Goal: Information Seeking & Learning: Learn about a topic

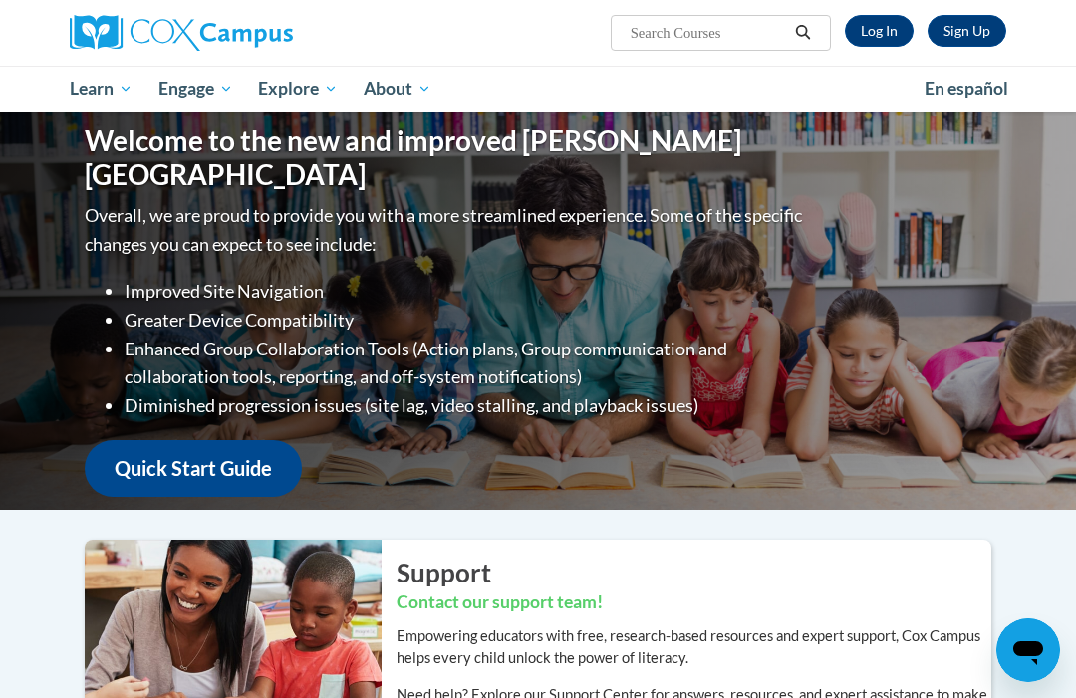
click at [884, 39] on link "Log In" at bounding box center [879, 31] width 69 height 32
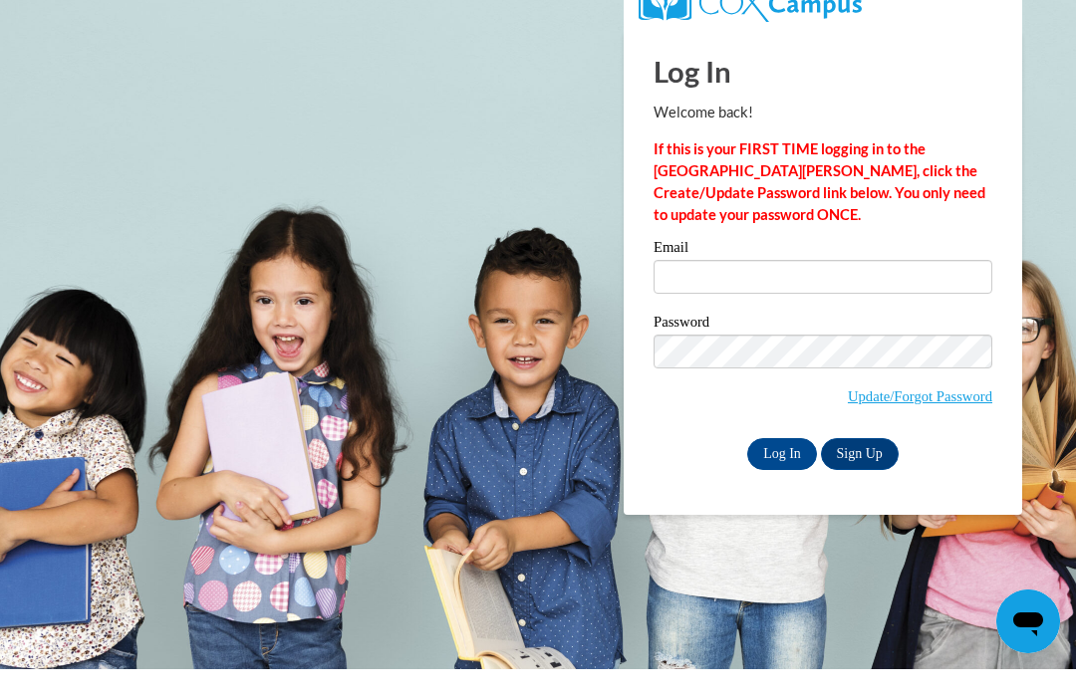
click at [921, 289] on input "Email" at bounding box center [822, 306] width 339 height 34
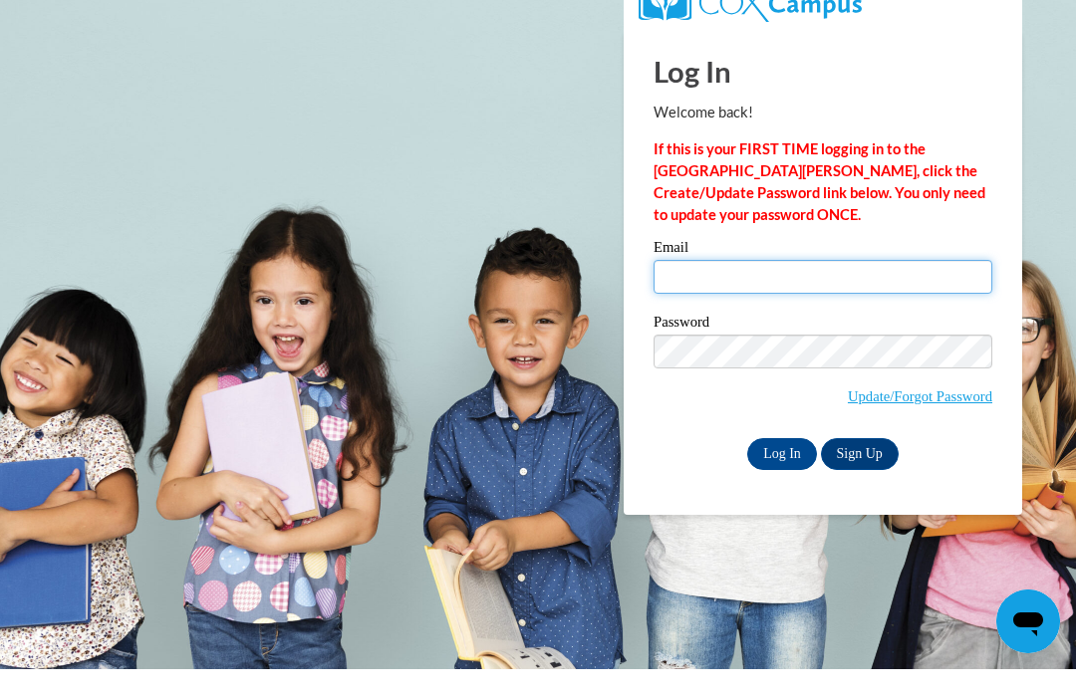
type input "lgreen17@Ivytech.edu"
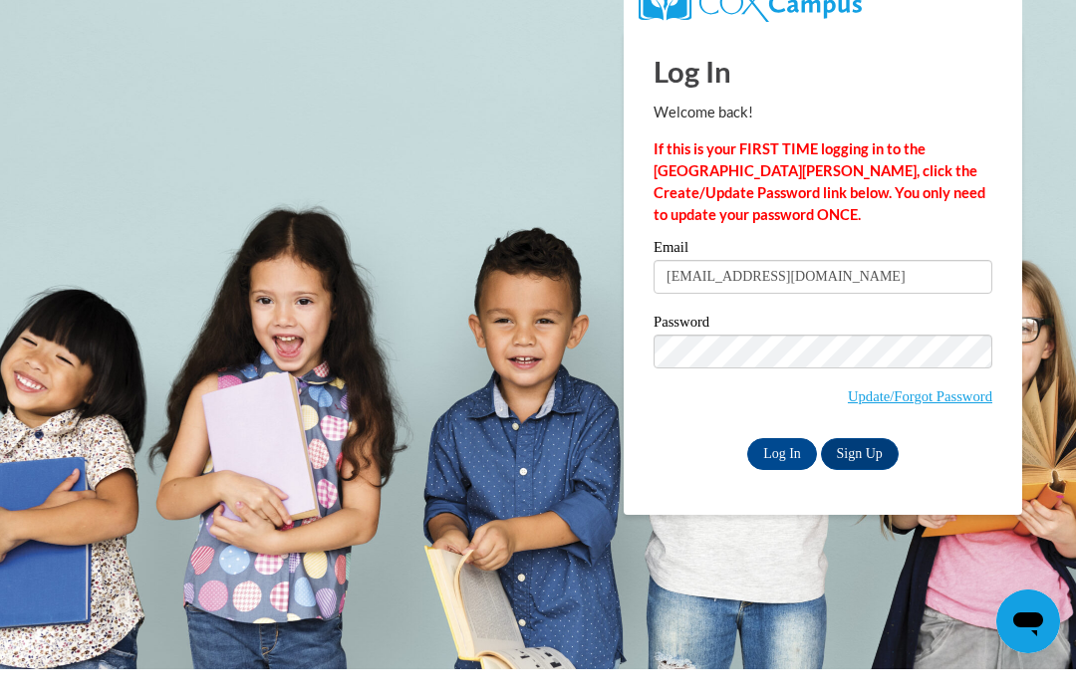
click at [782, 467] on input "Log In" at bounding box center [782, 483] width 70 height 32
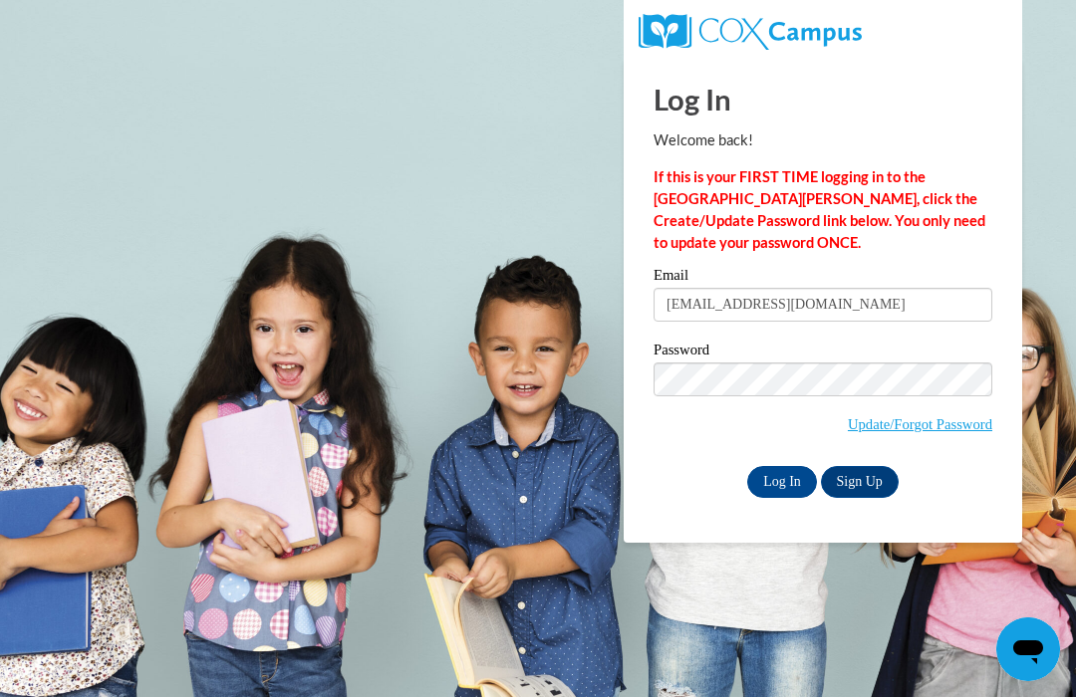
click at [785, 477] on input "Log In" at bounding box center [782, 483] width 70 height 32
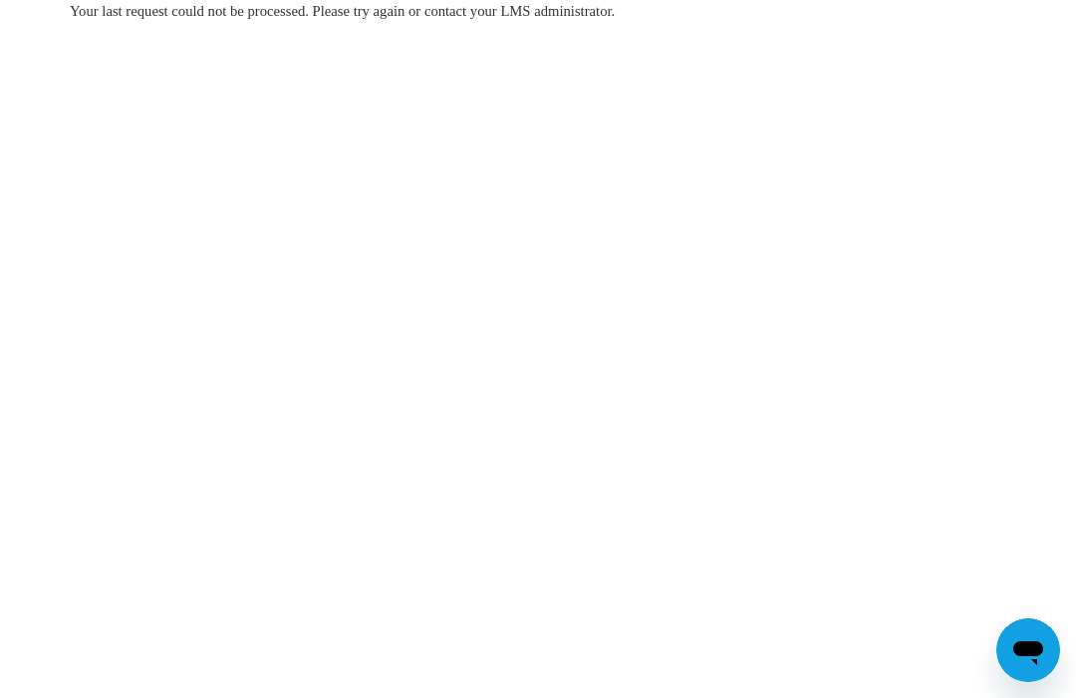
click at [515, 416] on body "Your last request could not be processed. Please try again or contact your LMS …" at bounding box center [538, 349] width 1076 height 698
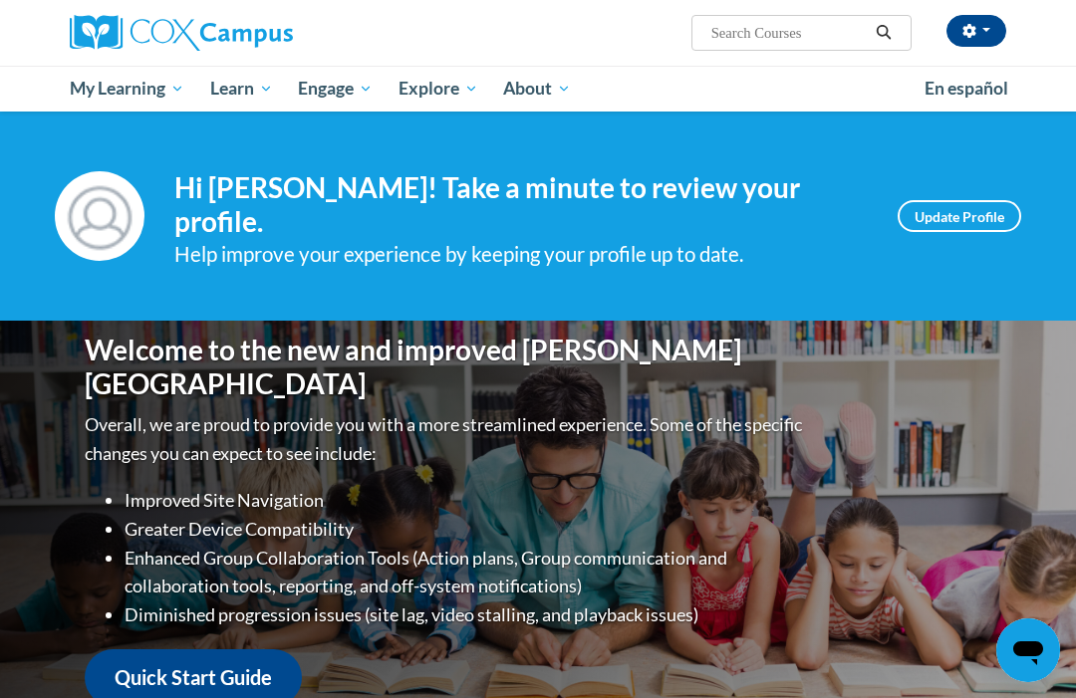
click at [0, 0] on span "My Course Progress" at bounding box center [0, 0] width 0 height 0
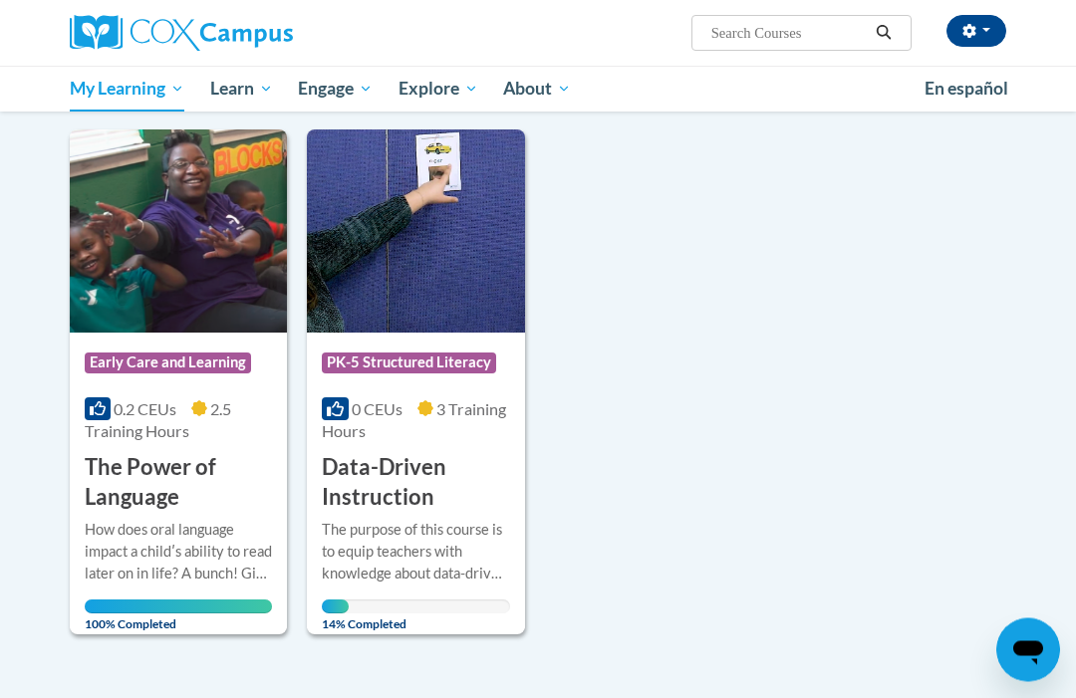
scroll to position [897, 0]
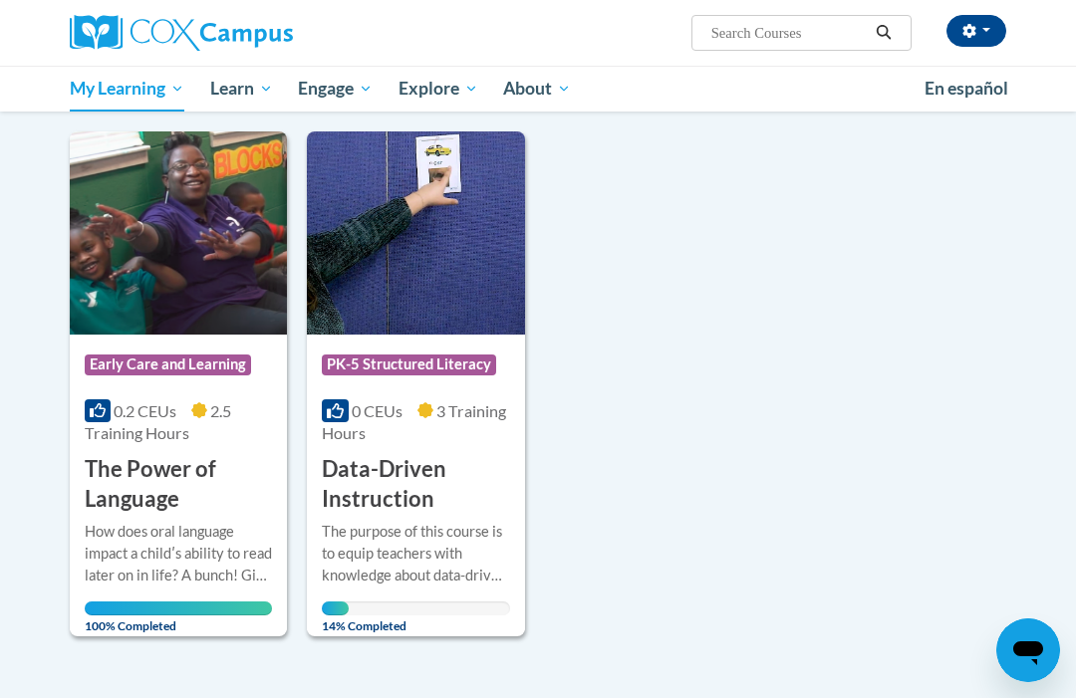
click at [388, 456] on h3 "Data-Driven Instruction" at bounding box center [415, 485] width 187 height 62
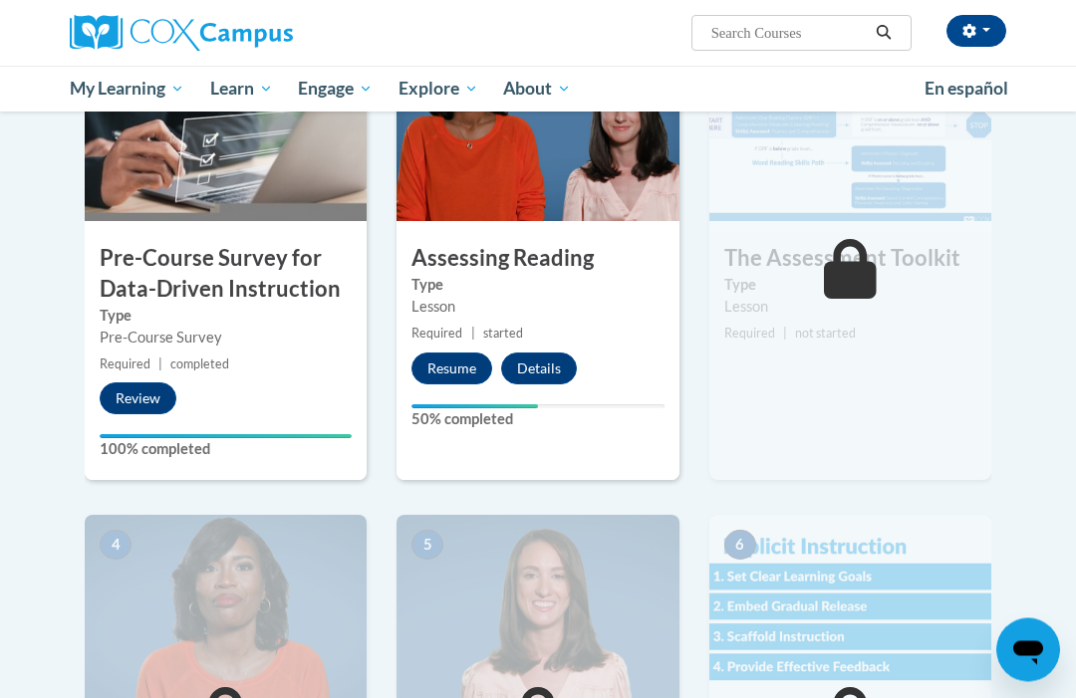
click at [458, 356] on button "Resume" at bounding box center [451, 370] width 81 height 32
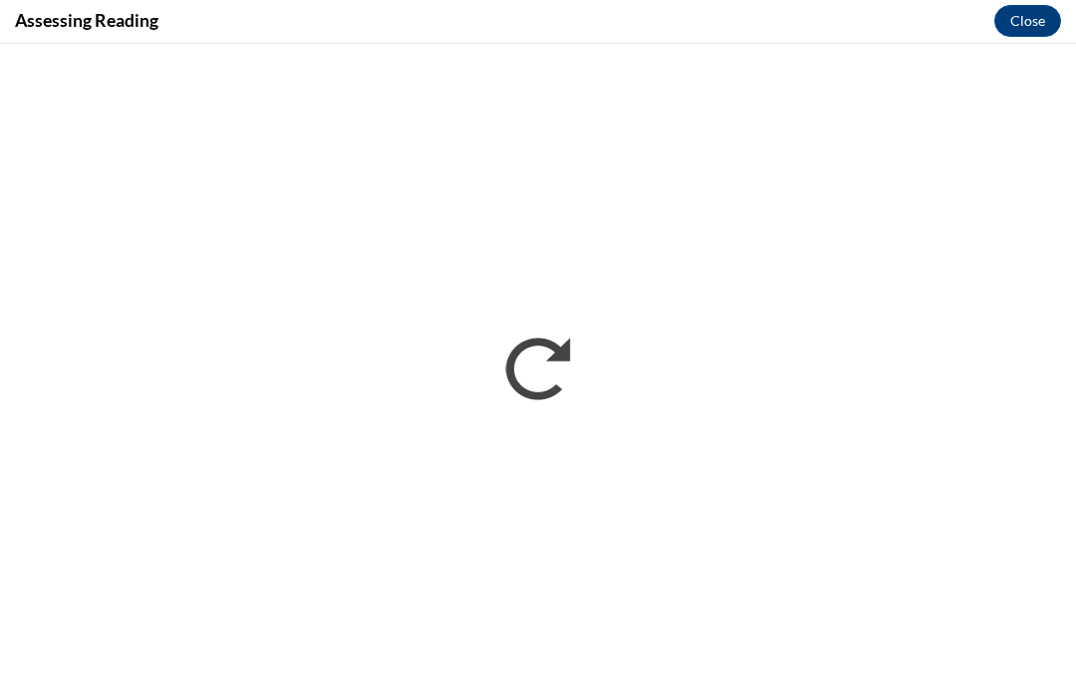
scroll to position [595, 0]
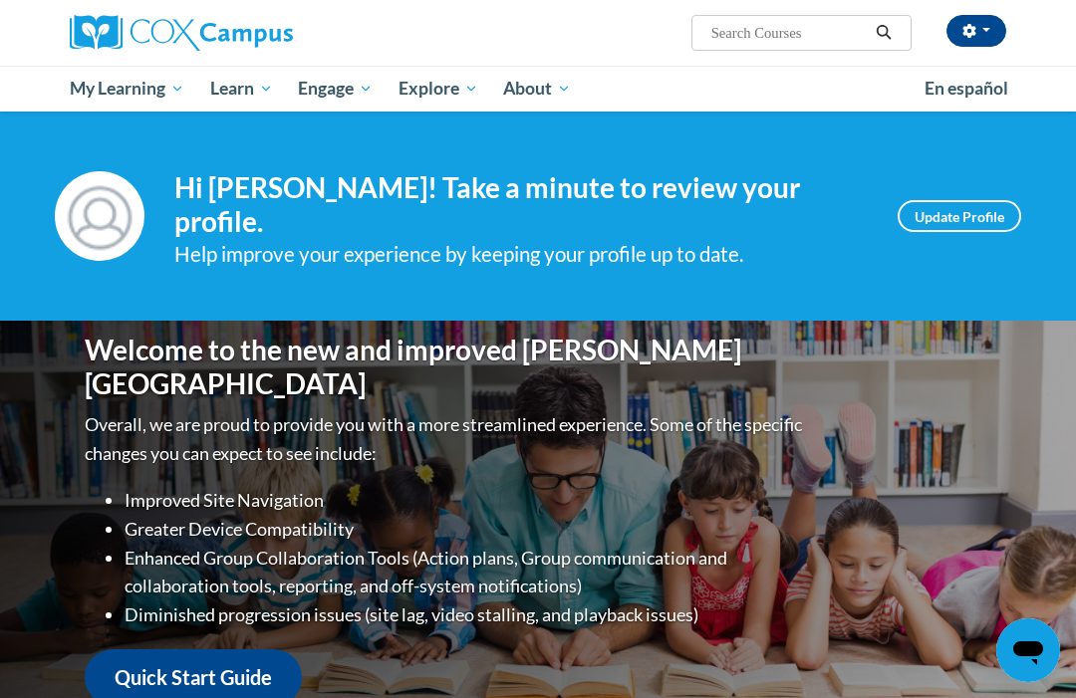
click at [0, 0] on span "My Course Progress" at bounding box center [0, 0] width 0 height 0
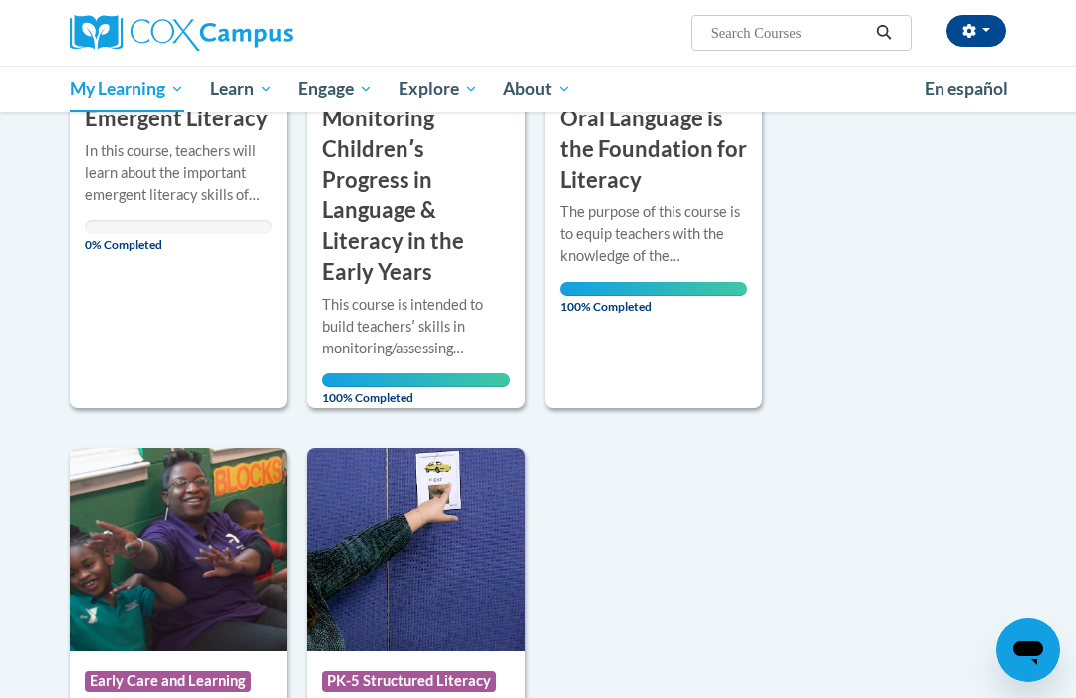
scroll to position [677, 0]
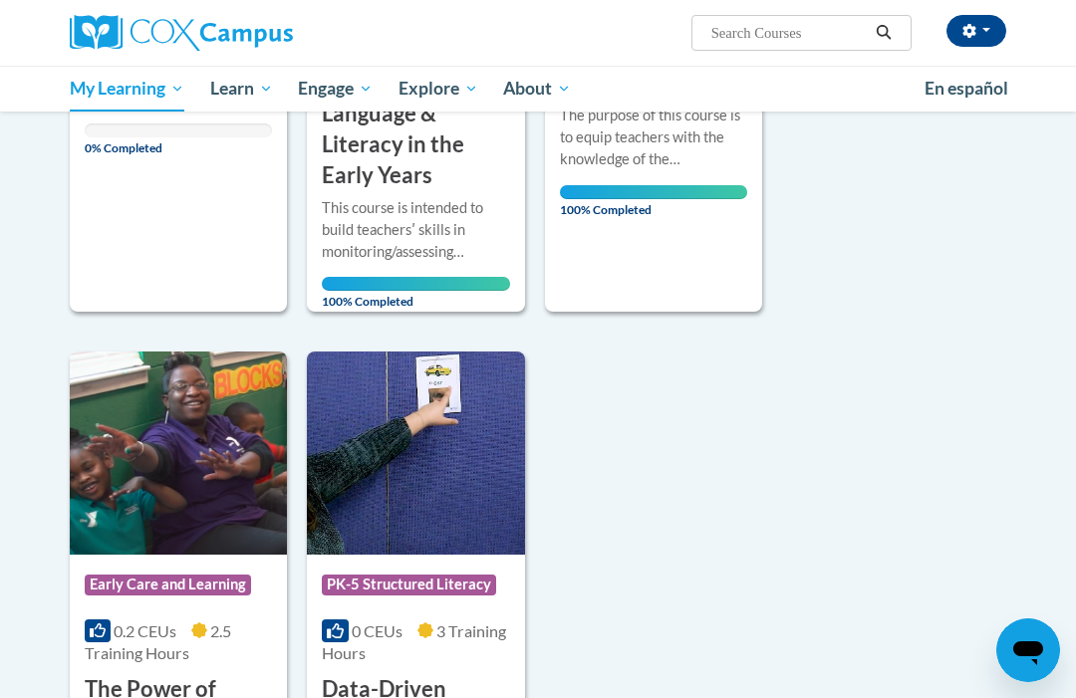
click at [435, 495] on img at bounding box center [415, 453] width 217 height 203
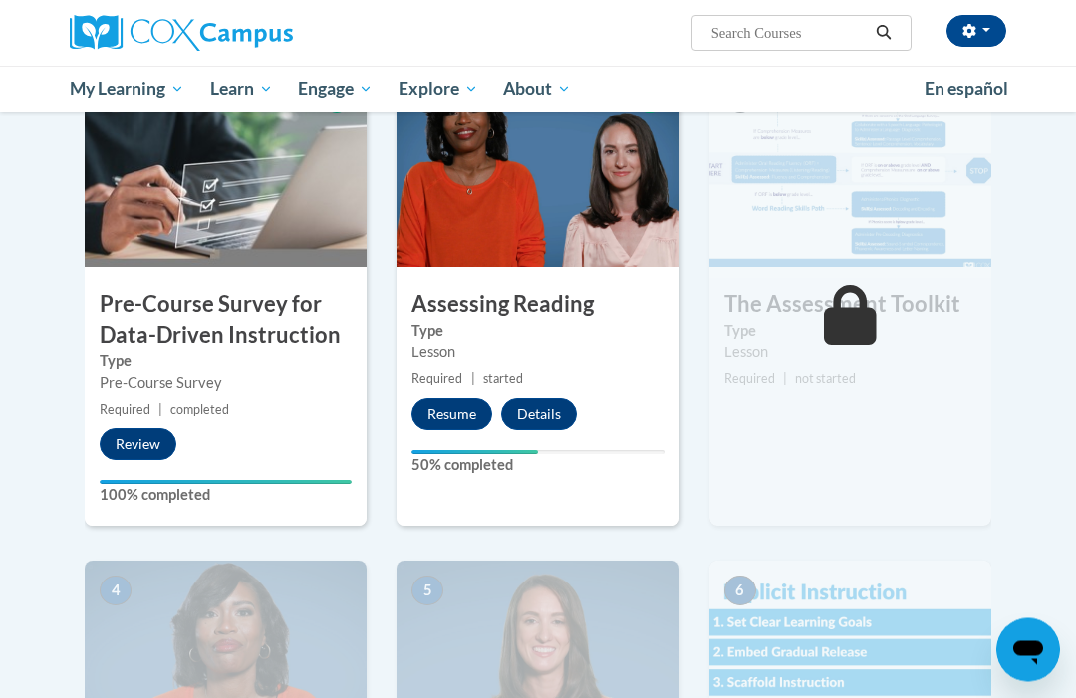
scroll to position [482, 0]
click at [467, 415] on button "Resume" at bounding box center [451, 414] width 81 height 32
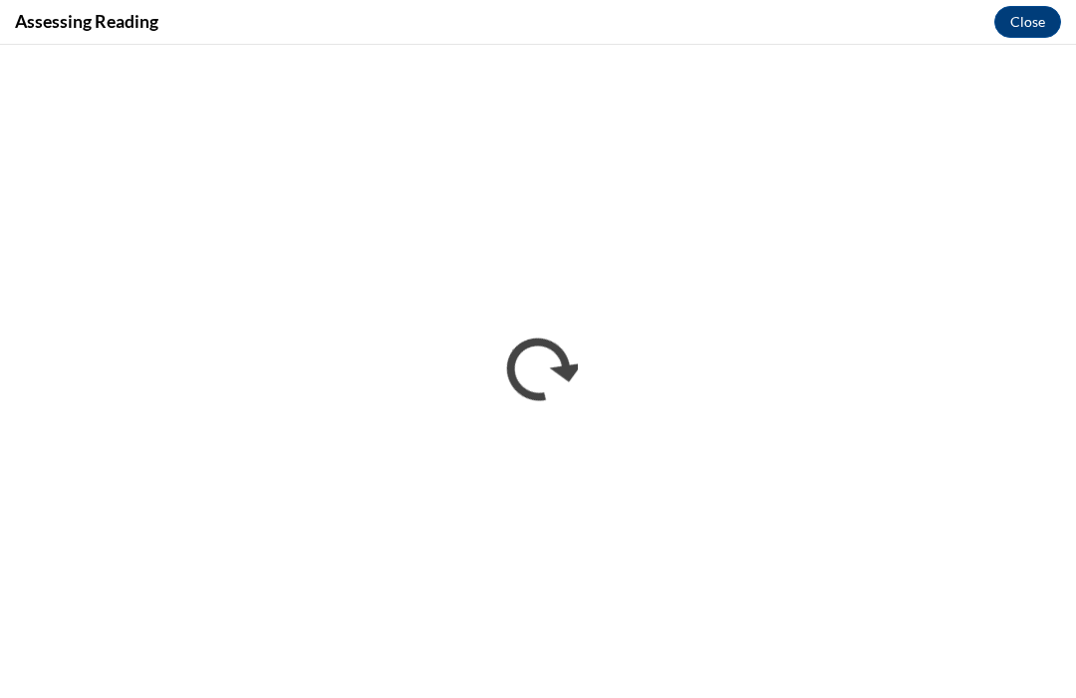
scroll to position [0, 0]
click at [1039, 17] on button "Close" at bounding box center [1027, 22] width 67 height 32
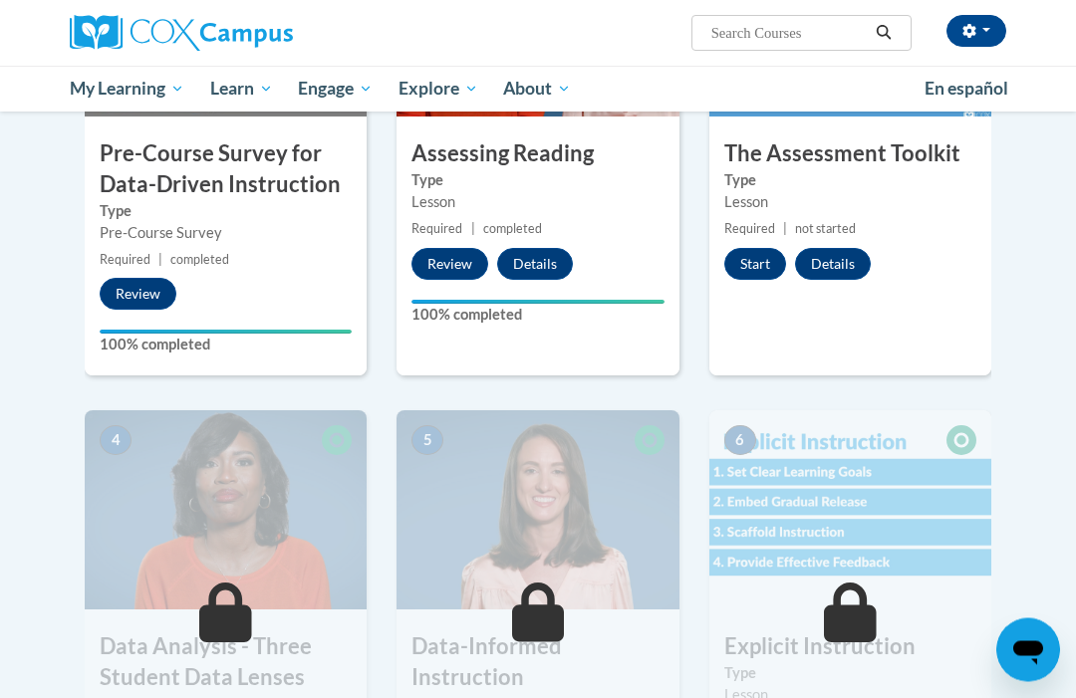
scroll to position [627, 0]
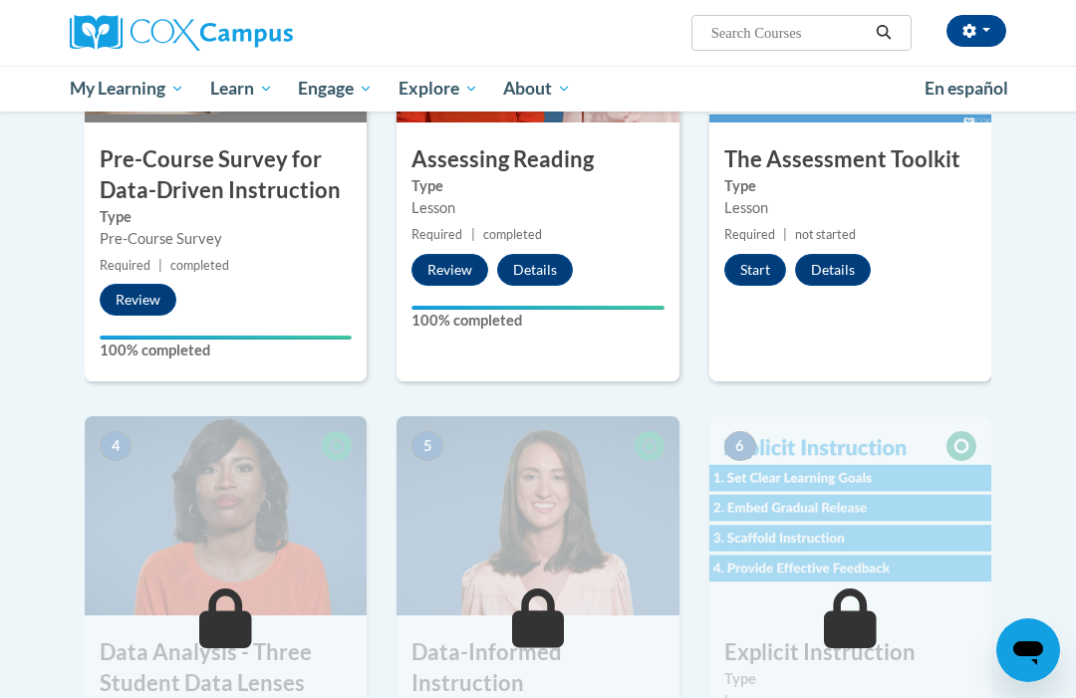
click at [740, 271] on button "Start" at bounding box center [755, 270] width 62 height 32
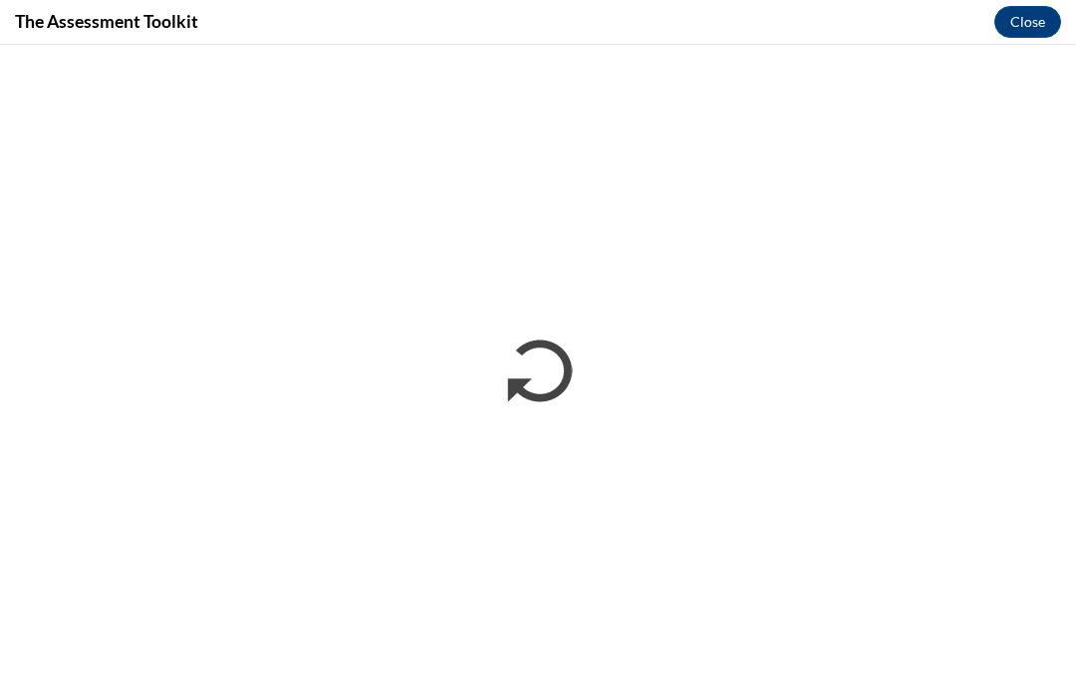
scroll to position [0, 0]
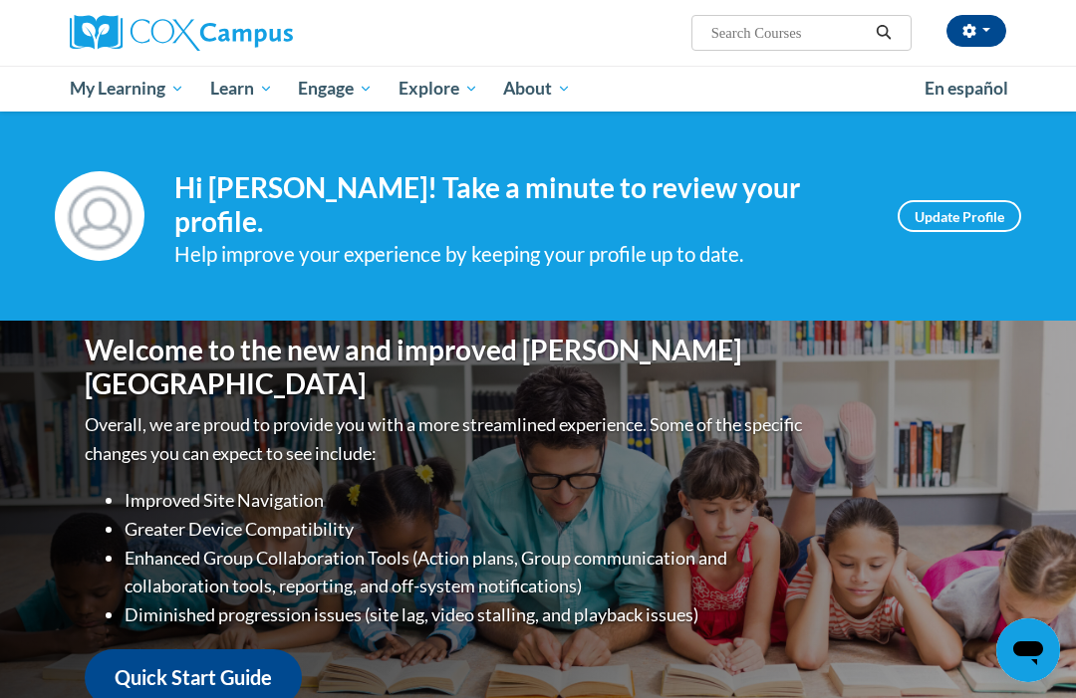
click at [0, 0] on span "My Course Progress" at bounding box center [0, 0] width 0 height 0
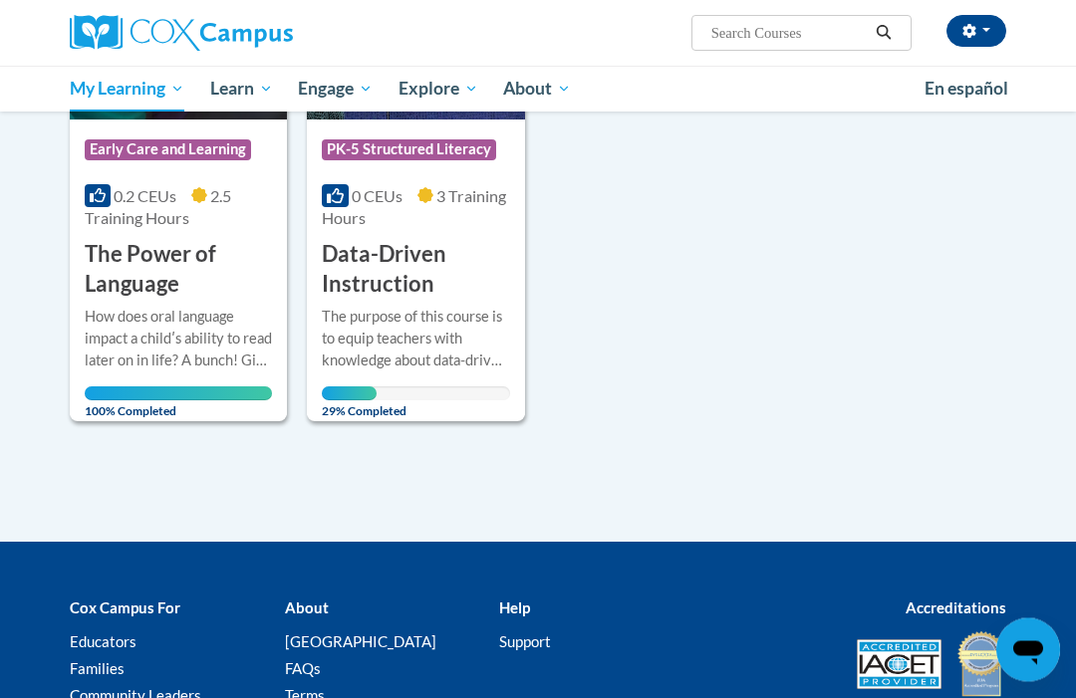
scroll to position [1106, 0]
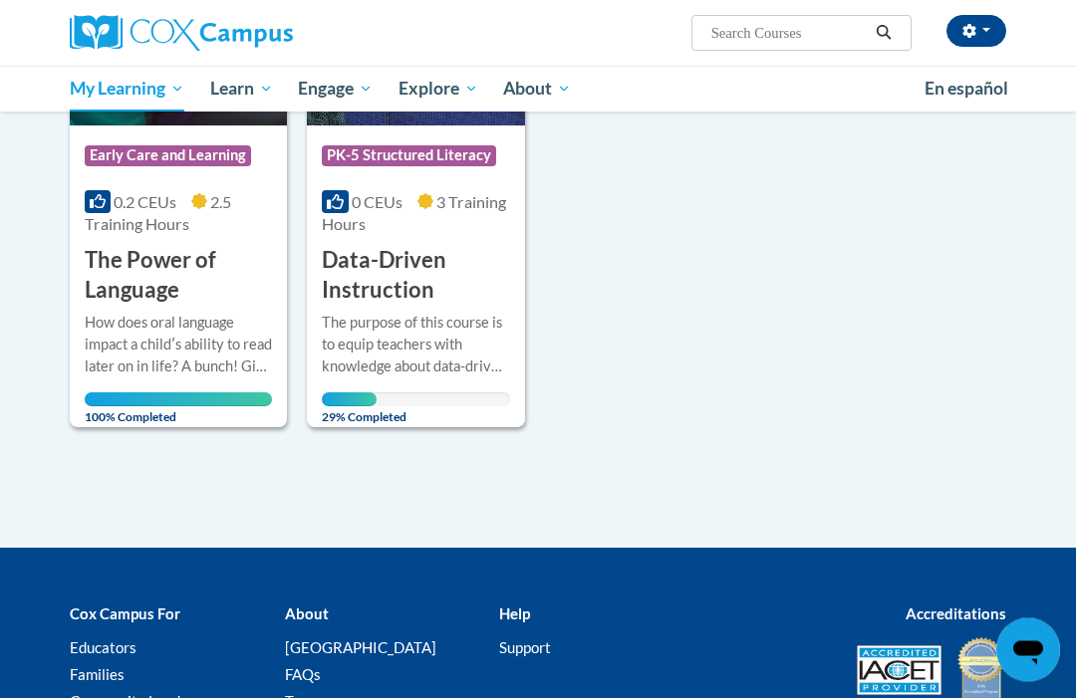
click at [417, 323] on div "The purpose of this course is to equip teachers with knowledge about data-drive…" at bounding box center [415, 346] width 187 height 66
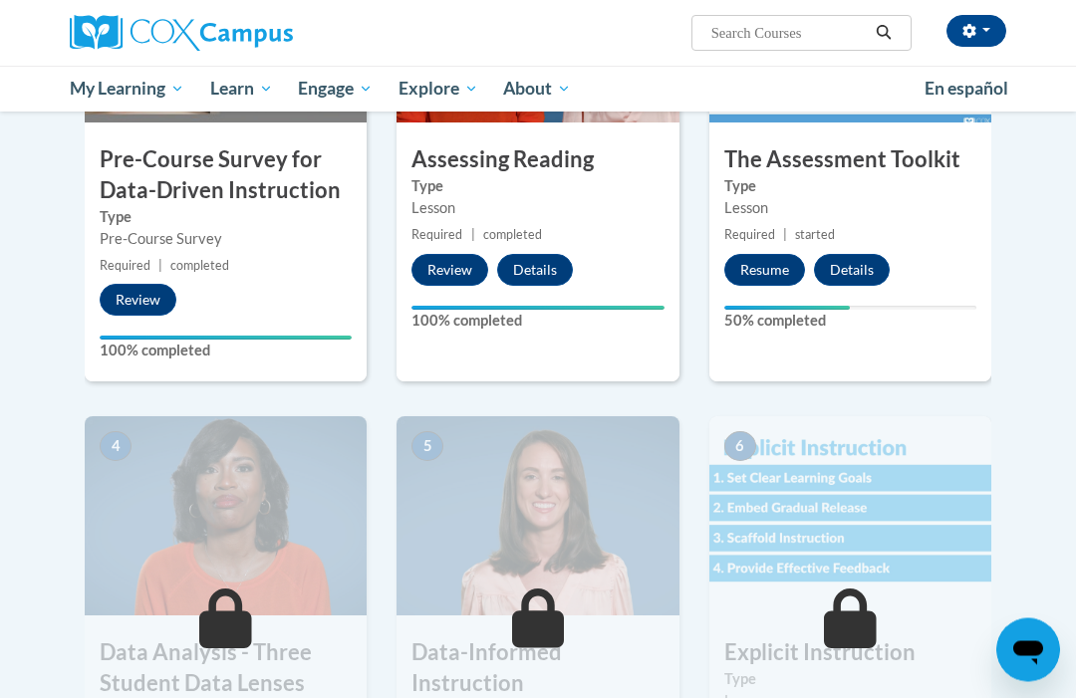
scroll to position [627, 0]
click at [767, 266] on button "Resume" at bounding box center [764, 270] width 81 height 32
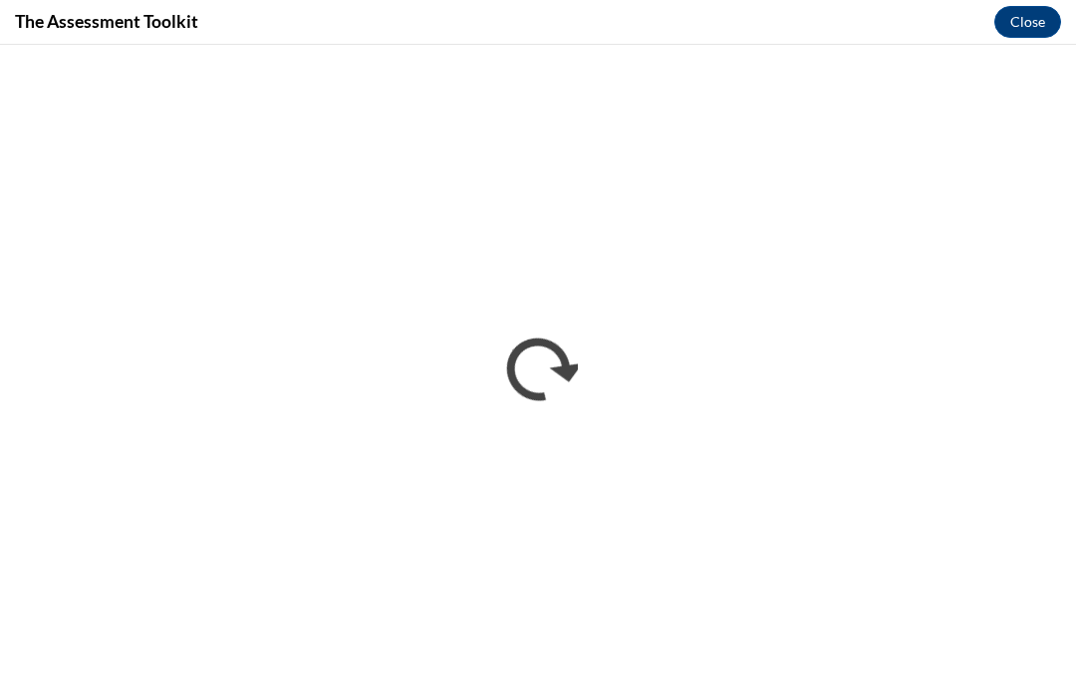
scroll to position [692, 0]
